Goal: Information Seeking & Learning: Understand process/instructions

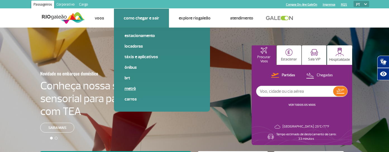
click at [128, 86] on link "Metrô" at bounding box center [162, 89] width 75 height 6
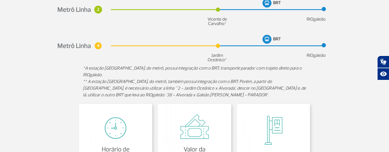
scroll to position [80, 0]
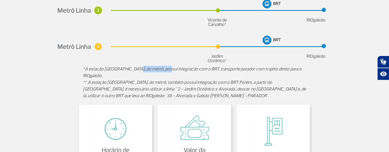
drag, startPoint x: 134, startPoint y: 69, endPoint x: 163, endPoint y: 70, distance: 29.3
click at [163, 70] on em "*A estação [GEOGRAPHIC_DATA], do metrô, possui integração com o BRT, transporte…" at bounding box center [192, 72] width 219 height 12
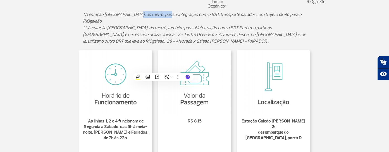
scroll to position [82, 0]
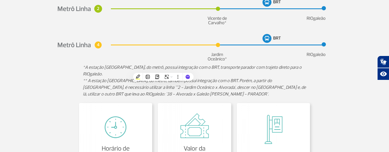
click at [337, 105] on div "As linhas 1, 2 e 4 funcionam de Segunda a Sábado, das 5h à meia-noite; [PERSON_…" at bounding box center [195, 155] width 310 height 114
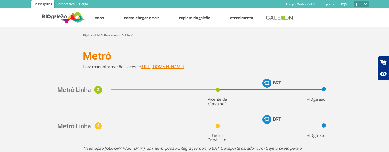
scroll to position [0, 0]
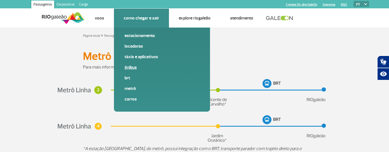
click at [133, 70] on link "Ônibus" at bounding box center [162, 67] width 75 height 6
